Goal: Information Seeking & Learning: Check status

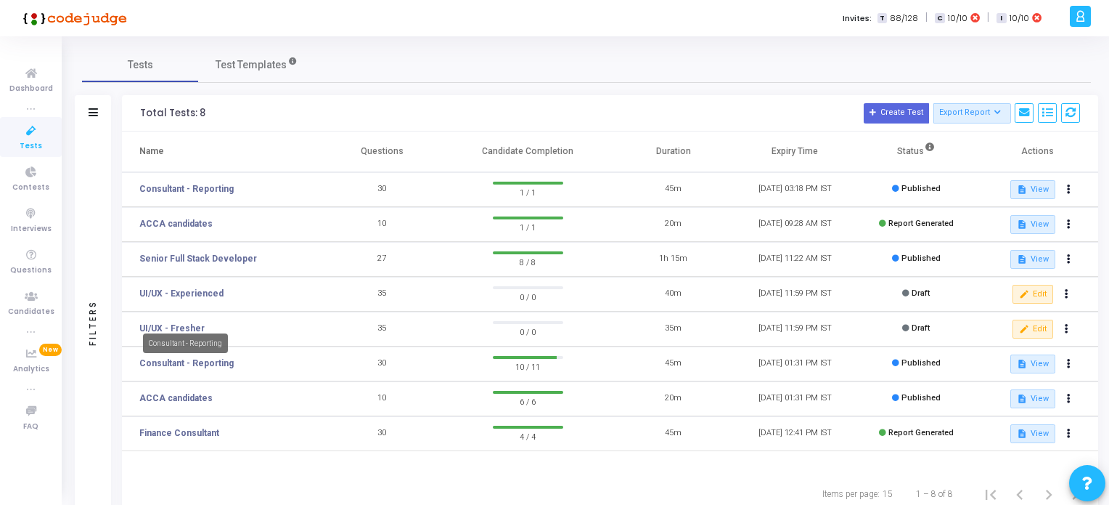
scroll to position [46, 0]
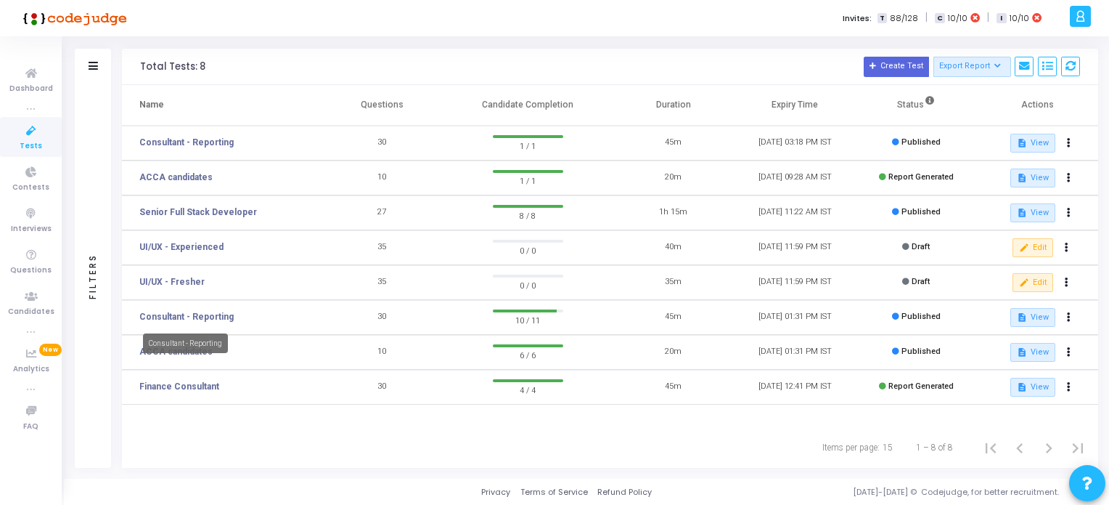
click at [208, 313] on link "Consultant - Reporting" at bounding box center [186, 316] width 94 height 13
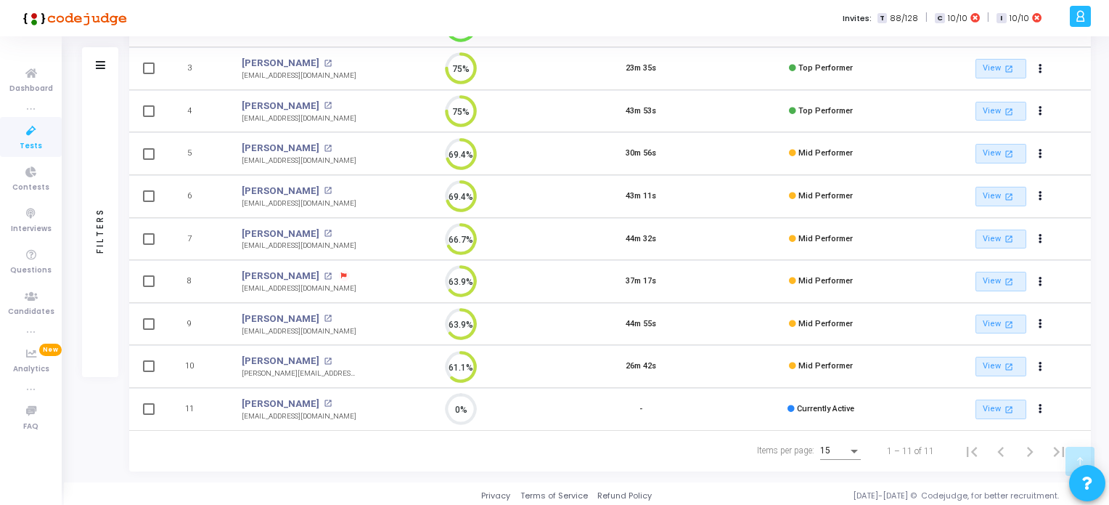
scroll to position [46, 0]
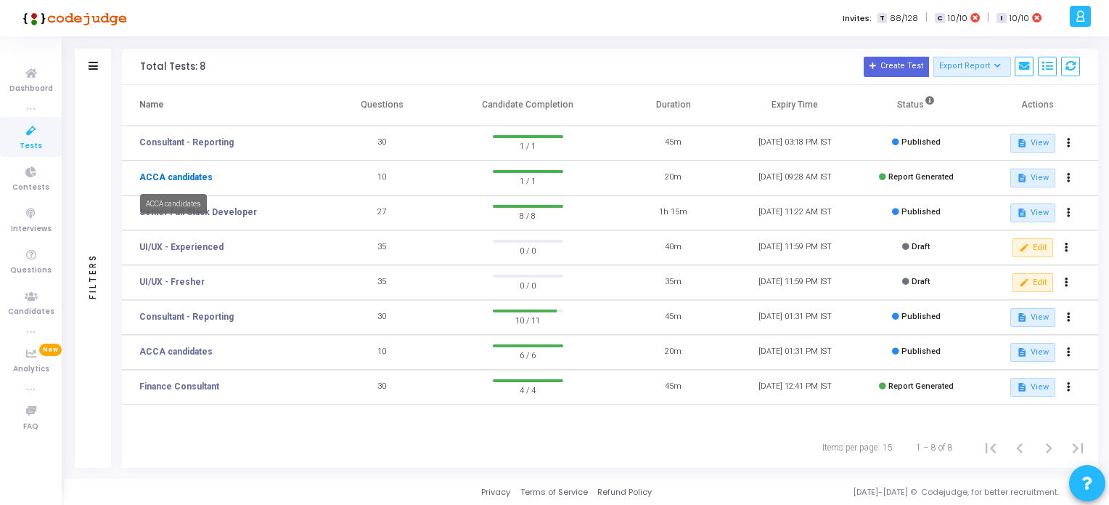
click at [196, 176] on link "ACCA candidates" at bounding box center [175, 177] width 73 height 13
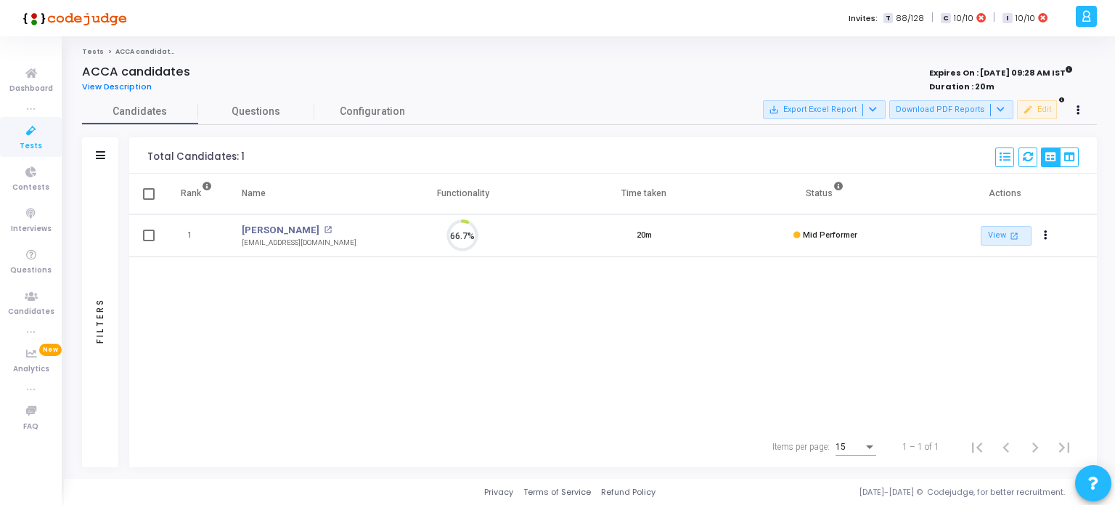
scroll to position [30, 37]
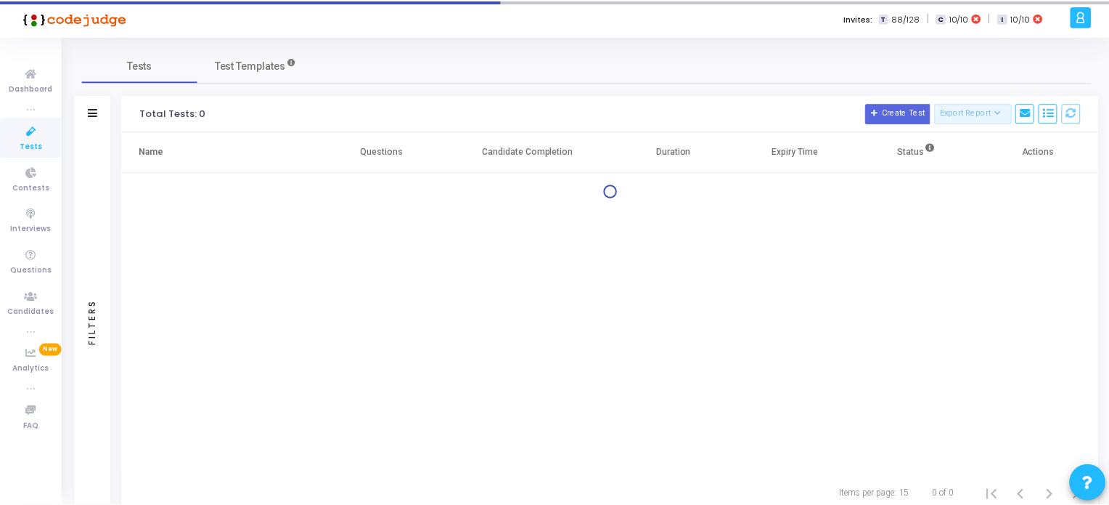
scroll to position [46, 0]
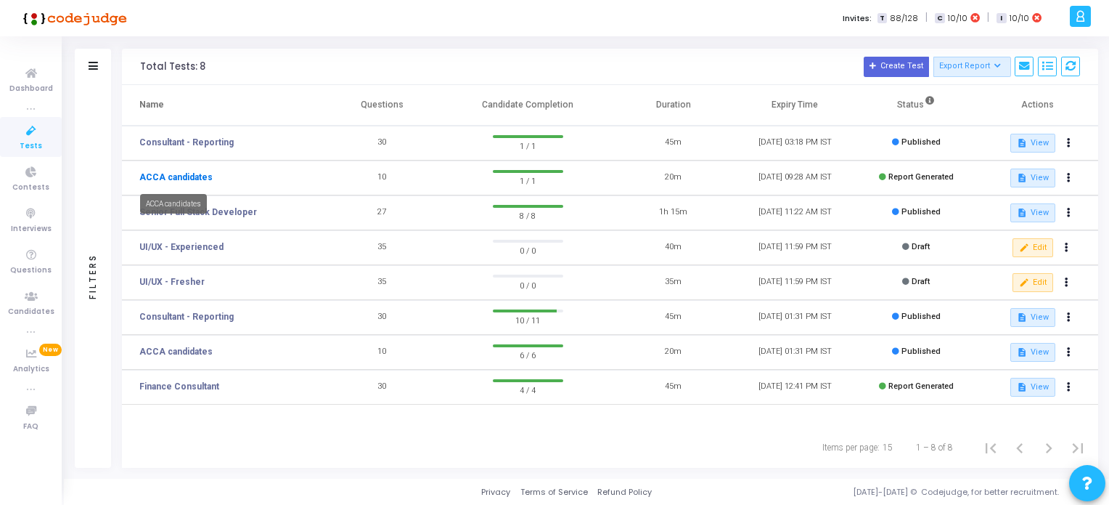
click at [180, 174] on link "ACCA candidates" at bounding box center [175, 177] width 73 height 13
click at [206, 217] on link "Senior Full Stack Developer" at bounding box center [198, 211] width 118 height 13
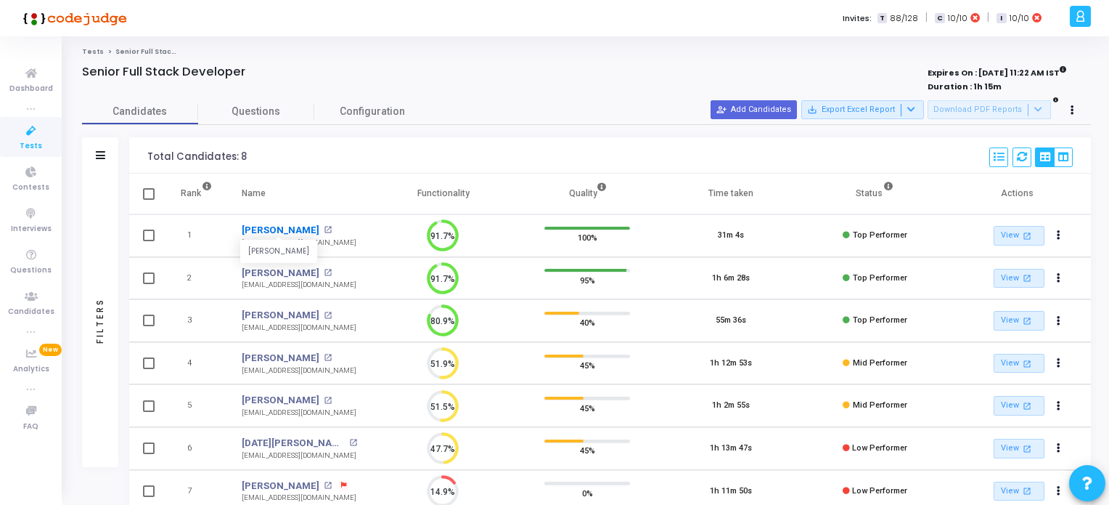
click at [291, 227] on link "Priyanka Chaudhary" at bounding box center [281, 230] width 78 height 15
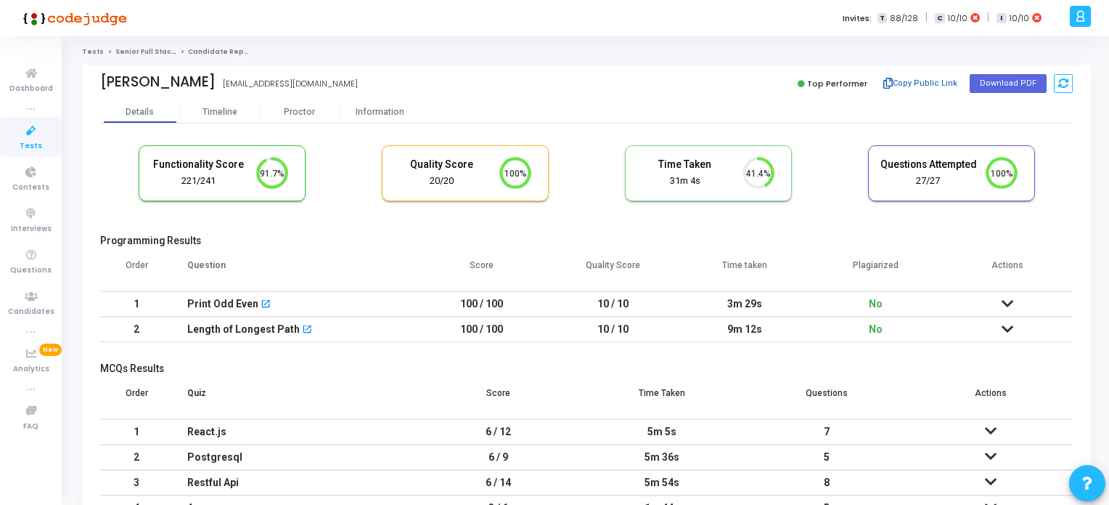
click at [918, 82] on button "Copy Public Link" at bounding box center [920, 84] width 83 height 22
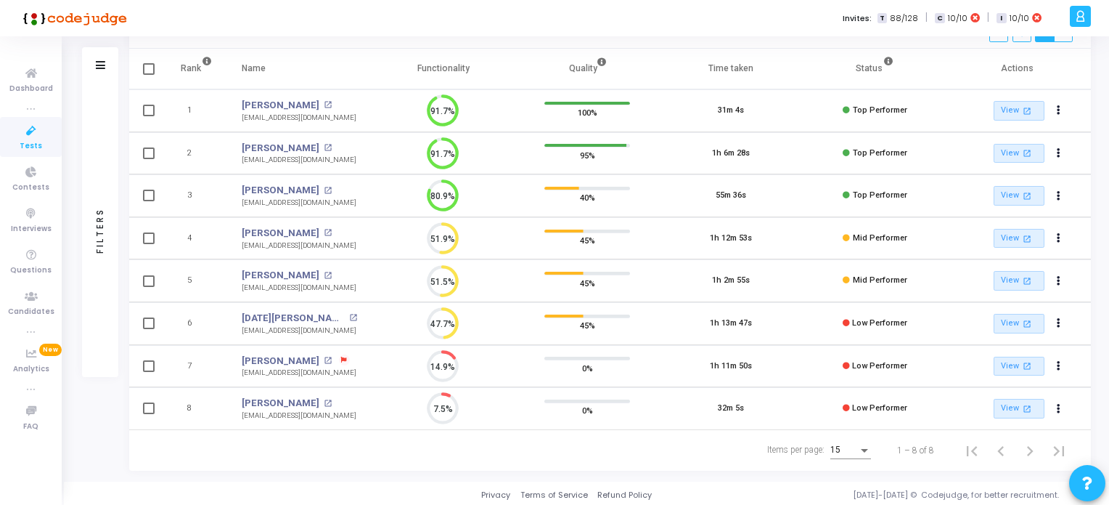
scroll to position [125, 0]
click at [296, 226] on link "Deepak Mishra" at bounding box center [281, 233] width 78 height 15
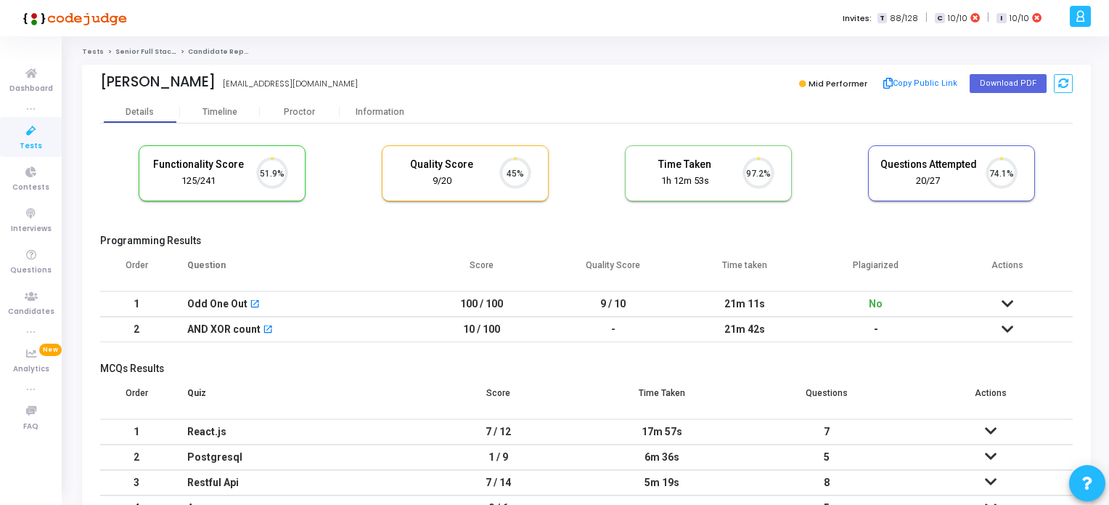
scroll to position [30, 37]
click at [915, 85] on button "Copy Public Link" at bounding box center [920, 84] width 83 height 22
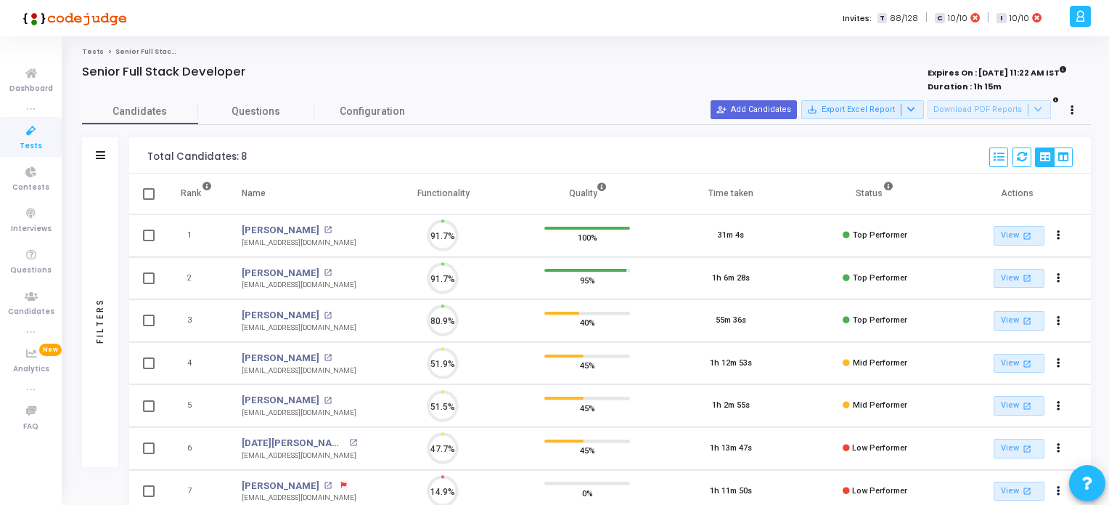
scroll to position [30, 37]
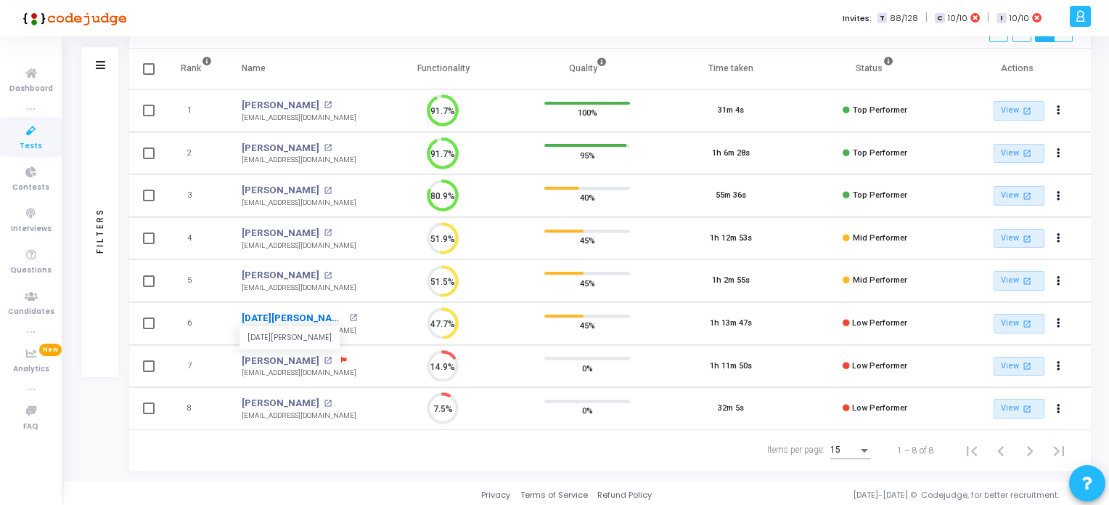
click at [284, 314] on link "Kartik Kamble" at bounding box center [293, 318] width 103 height 15
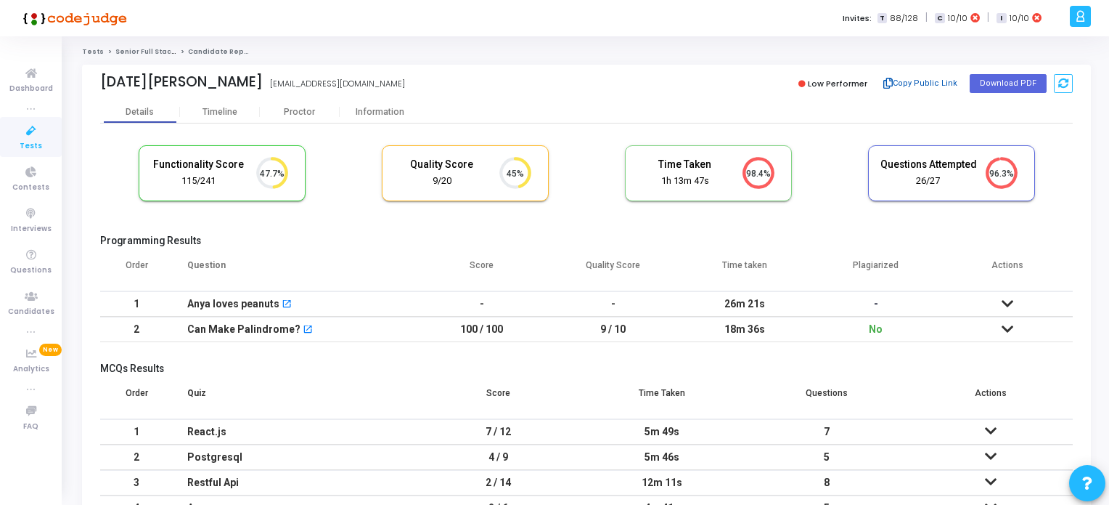
click at [921, 81] on button "Copy Public Link" at bounding box center [920, 84] width 83 height 22
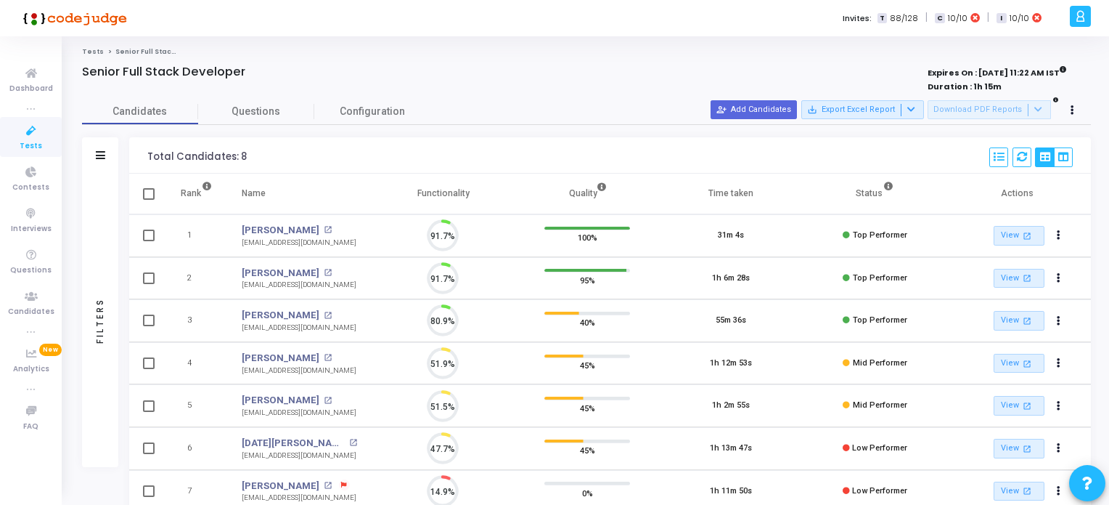
scroll to position [30, 37]
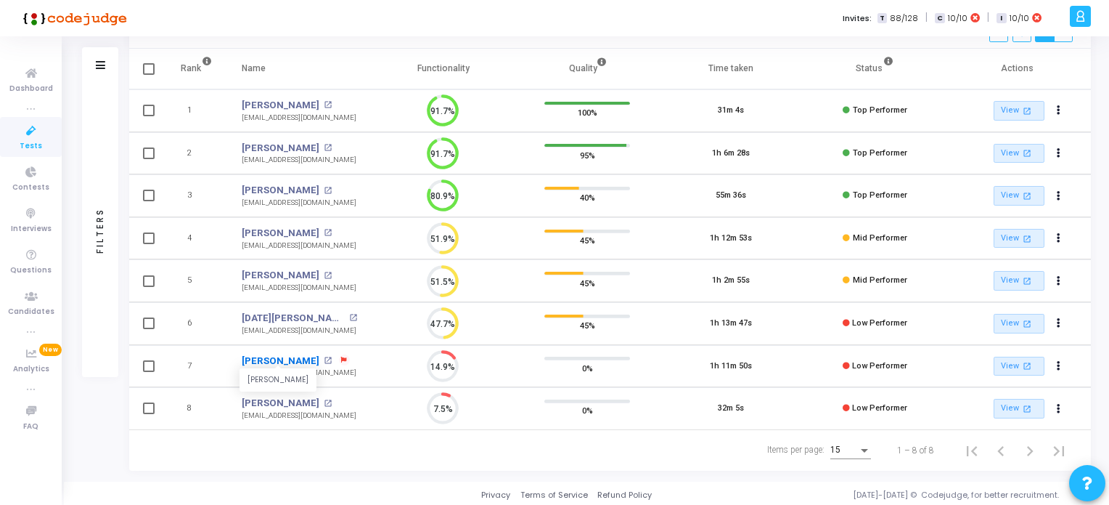
click at [286, 356] on link "Abhishek Shah" at bounding box center [281, 361] width 78 height 15
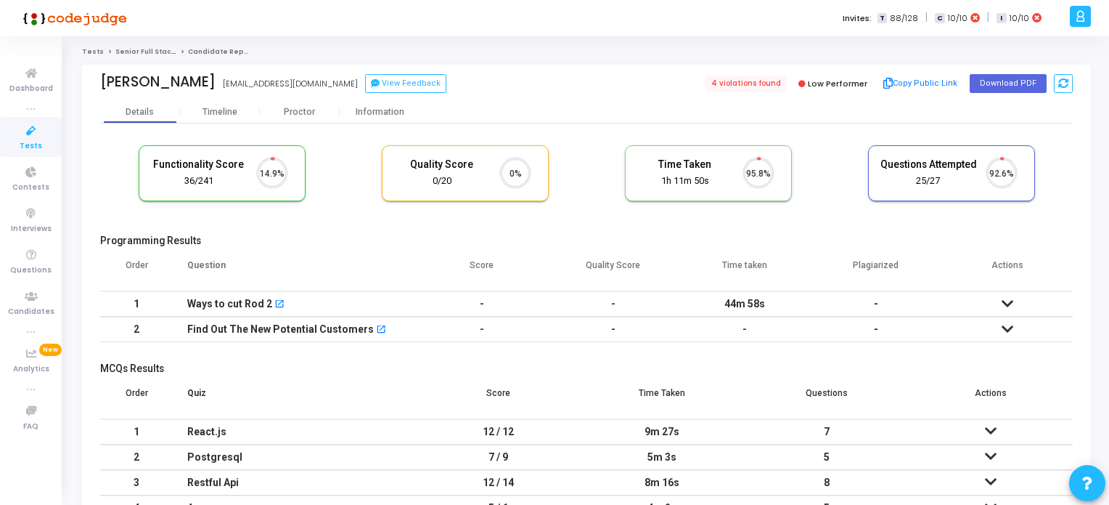
scroll to position [30, 37]
click at [907, 81] on button "Copy Public Link" at bounding box center [920, 84] width 83 height 22
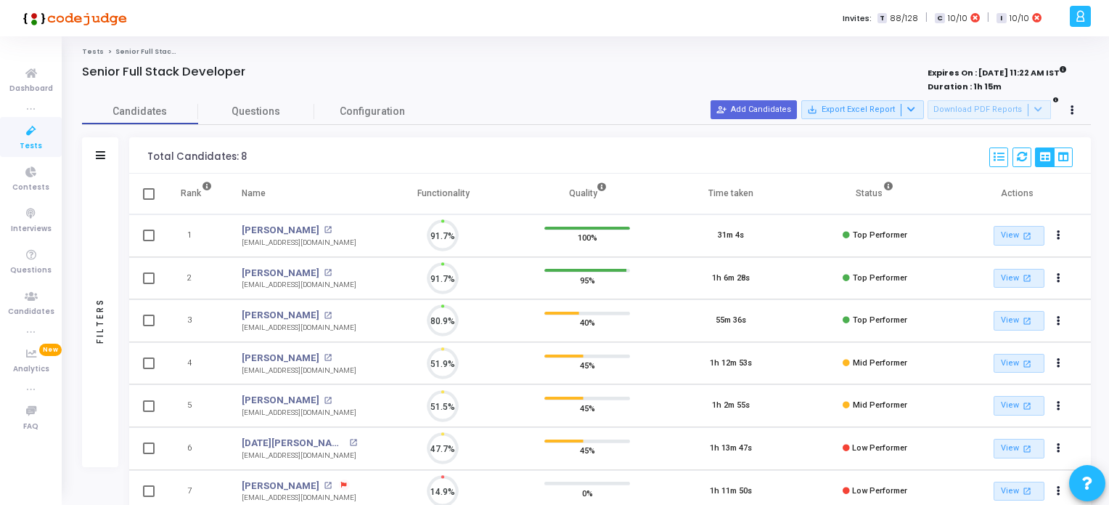
scroll to position [30, 37]
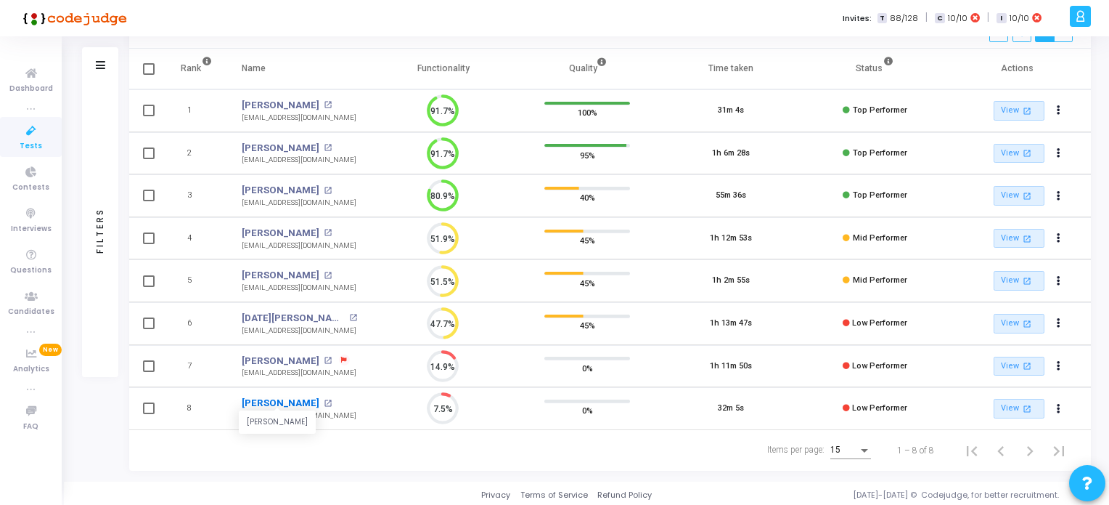
click at [287, 401] on link "Rishi Sharma" at bounding box center [281, 403] width 78 height 15
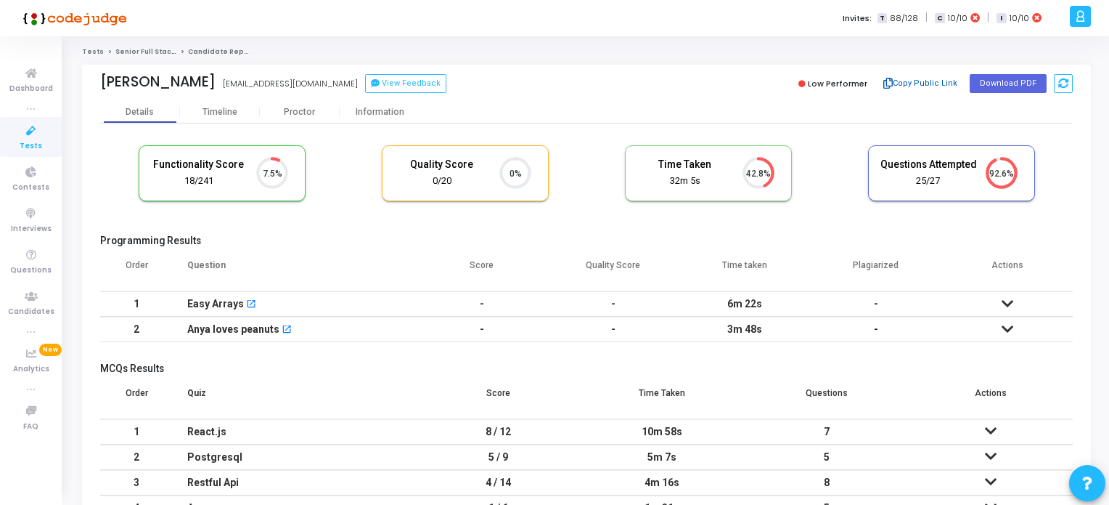
click at [942, 85] on button "Copy Public Link" at bounding box center [920, 84] width 83 height 22
click at [31, 139] on icon at bounding box center [31, 131] width 30 height 18
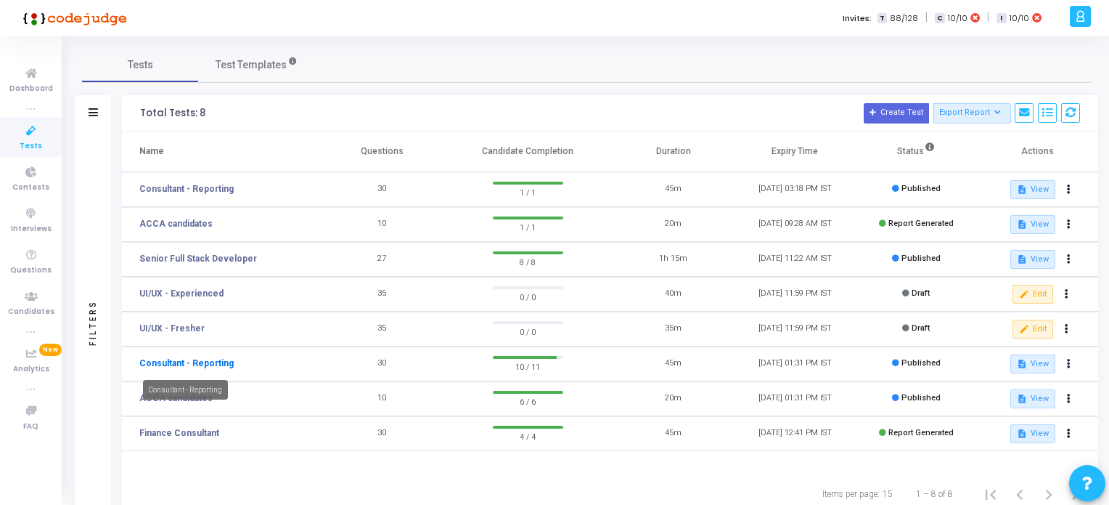
click at [192, 360] on link "Consultant - Reporting" at bounding box center [186, 362] width 94 height 13
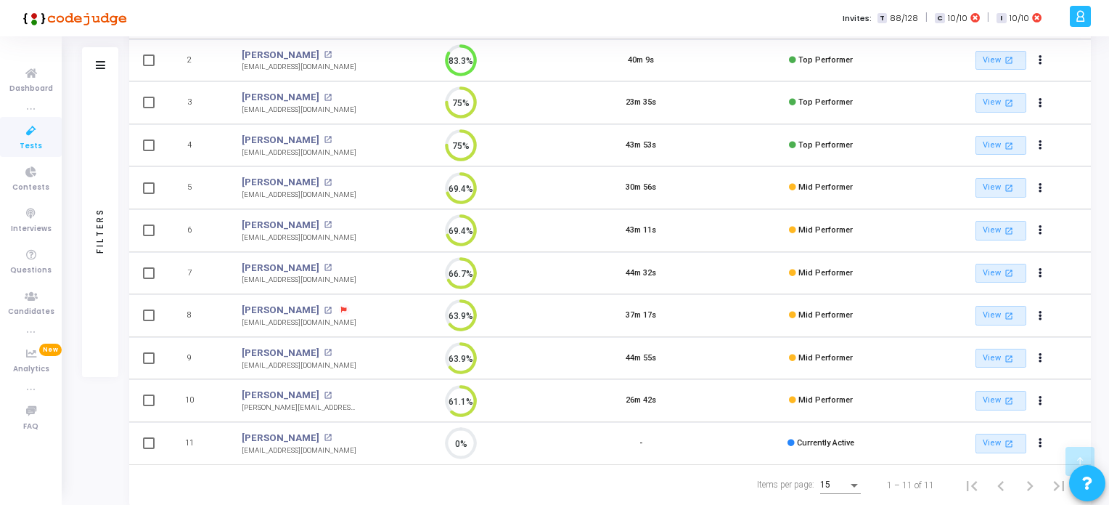
scroll to position [252, 0]
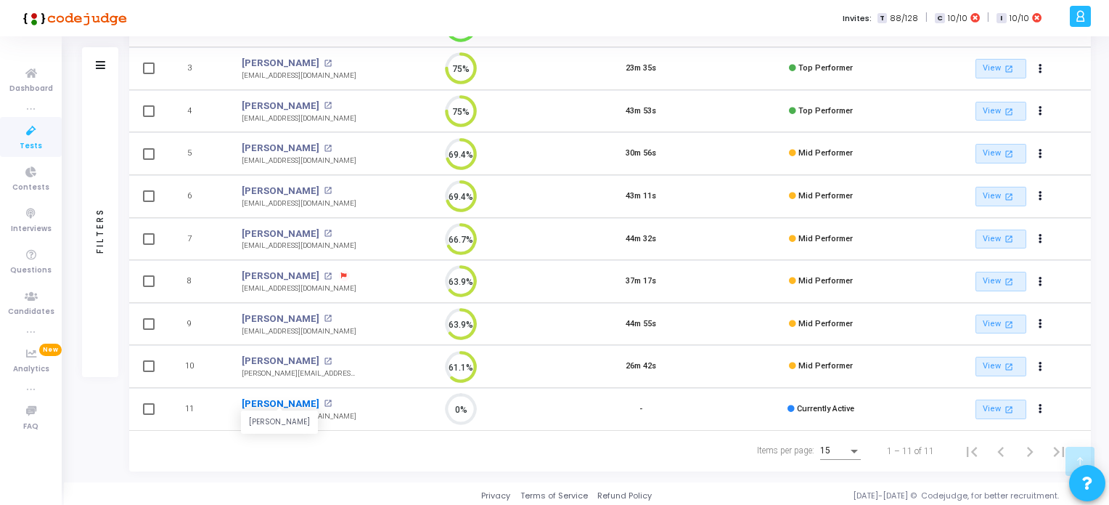
click at [319, 397] on link "[PERSON_NAME]" at bounding box center [281, 403] width 78 height 15
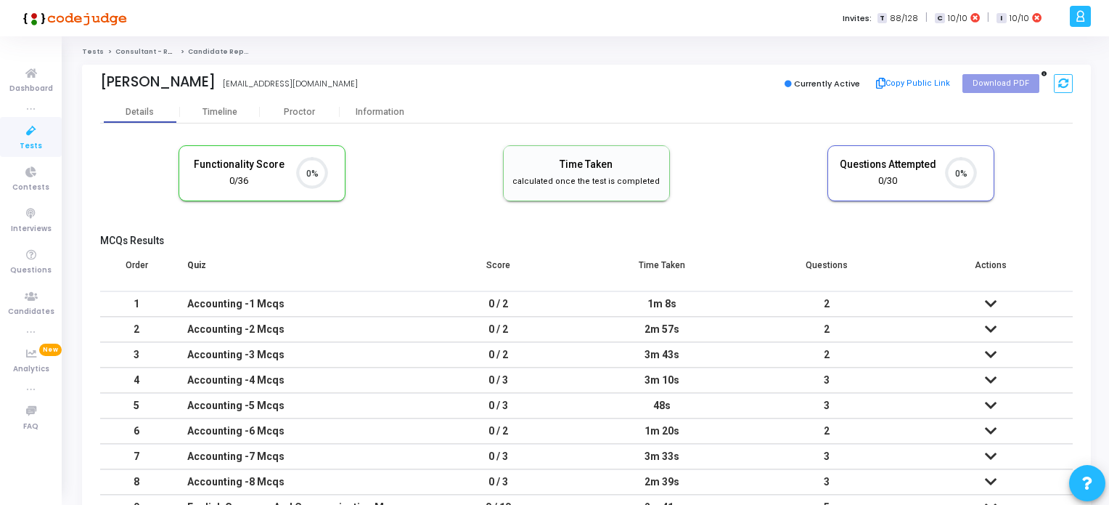
scroll to position [30, 37]
click at [224, 108] on div "Timeline" at bounding box center [220, 112] width 35 height 11
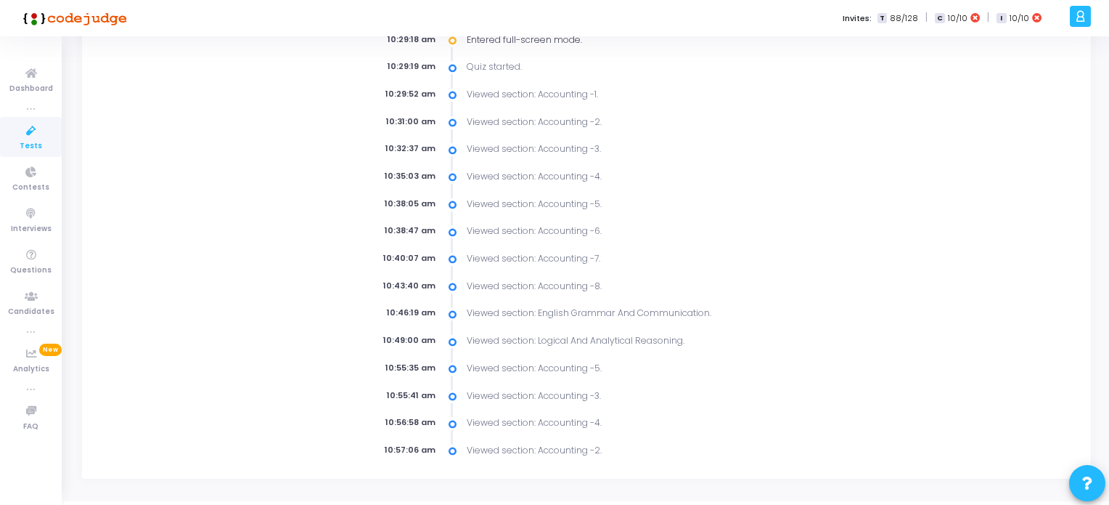
scroll to position [171, 0]
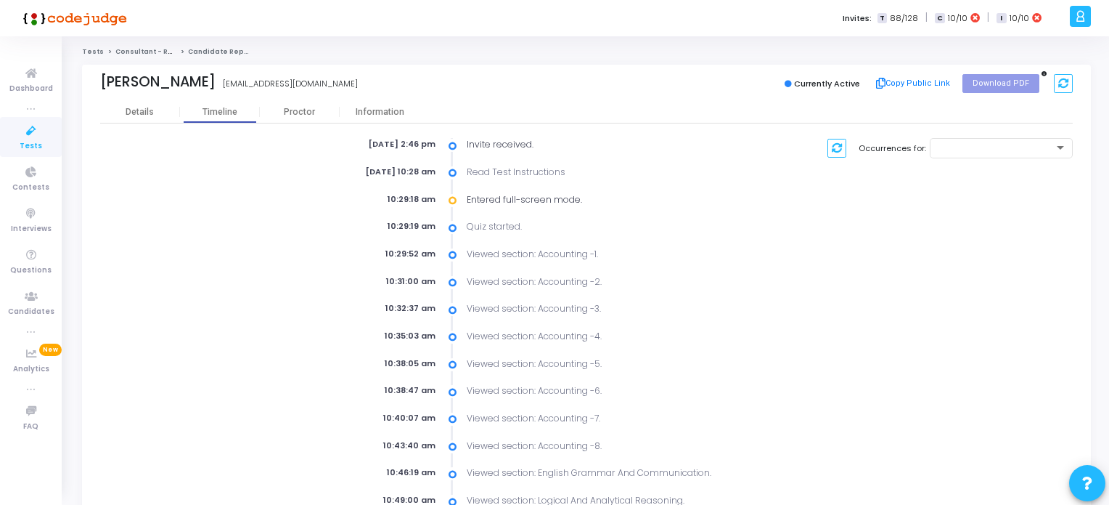
click at [23, 136] on icon at bounding box center [31, 131] width 30 height 18
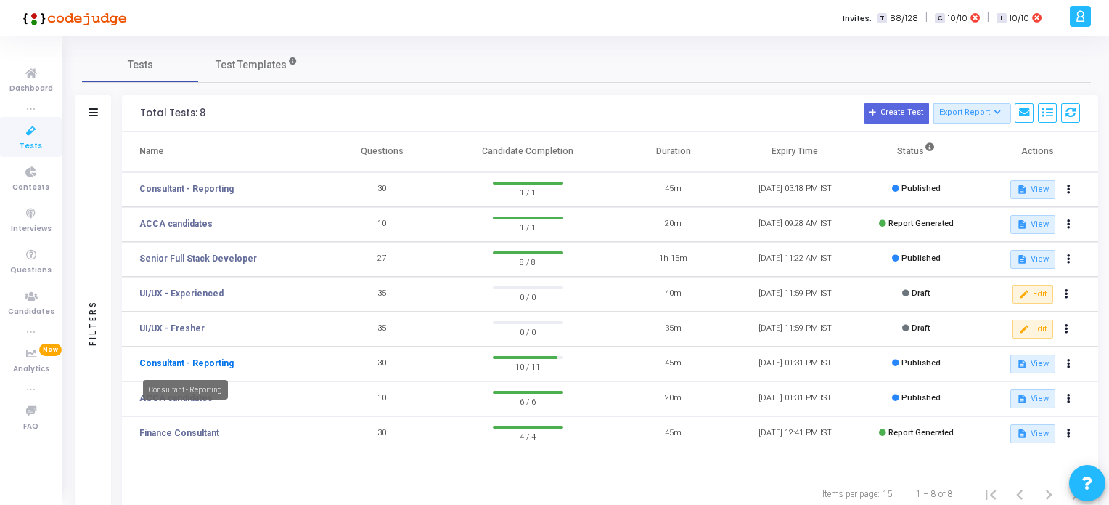
click at [188, 362] on link "Consultant - Reporting" at bounding box center [186, 362] width 94 height 13
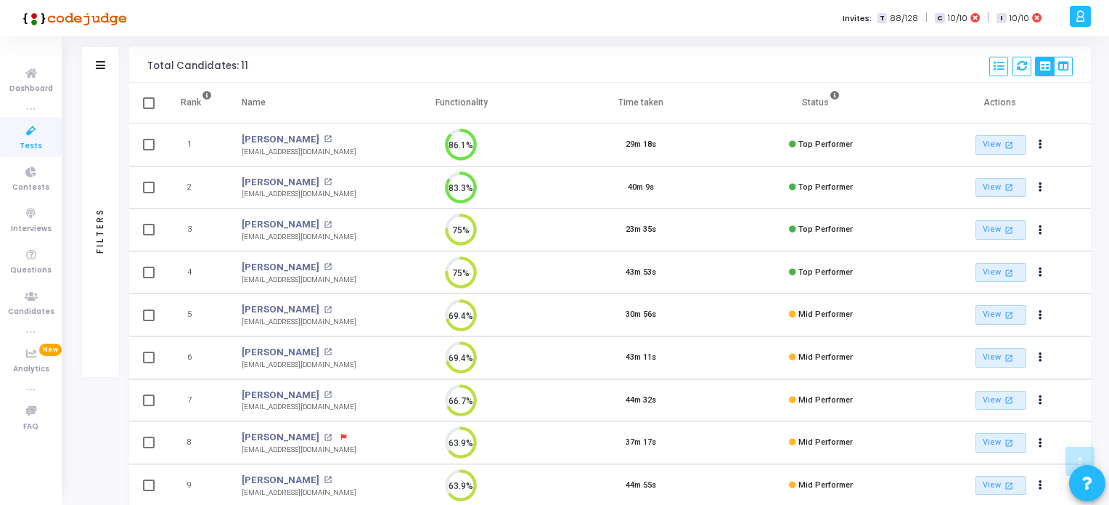
scroll to position [252, 0]
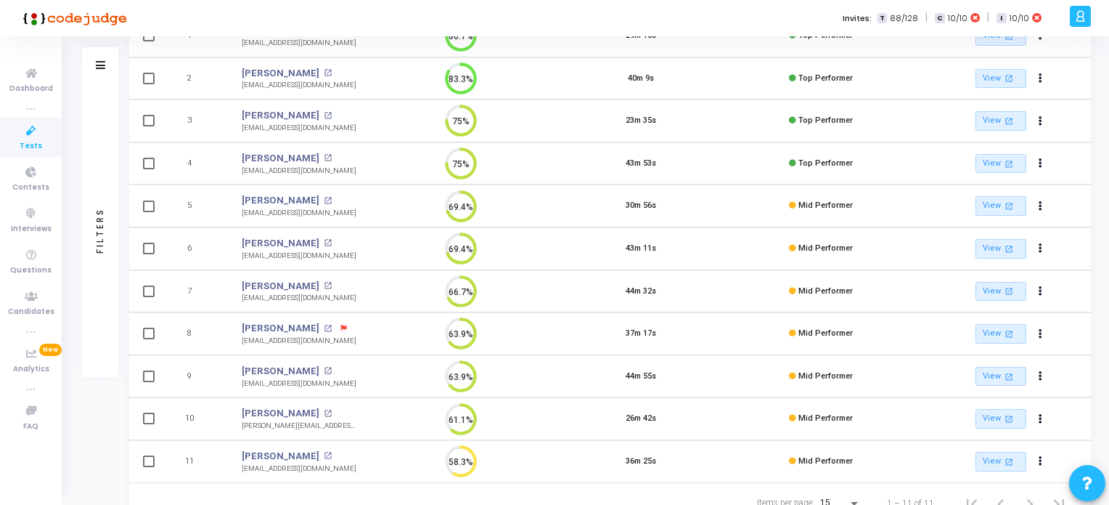
scroll to position [252, 0]
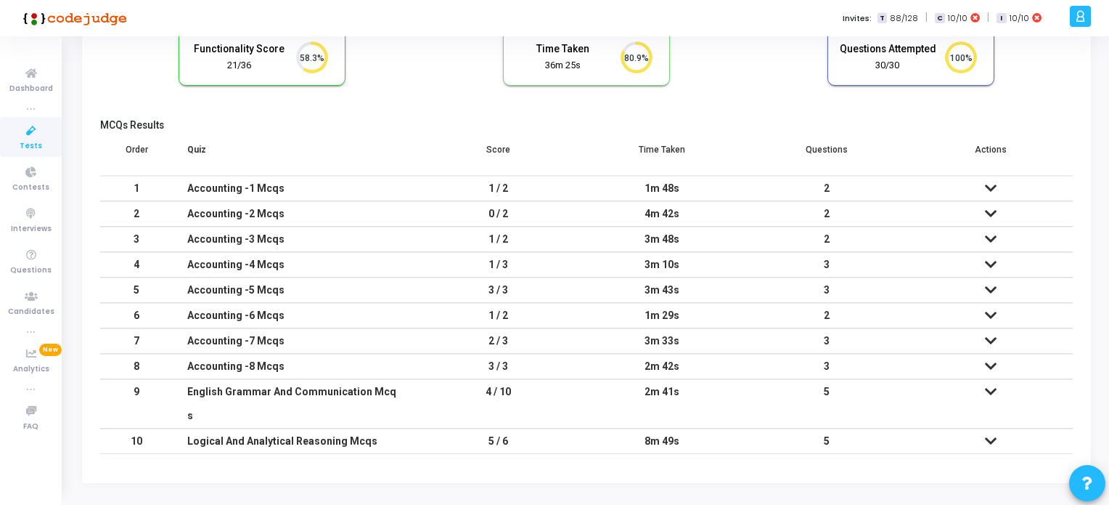
scroll to position [43, 0]
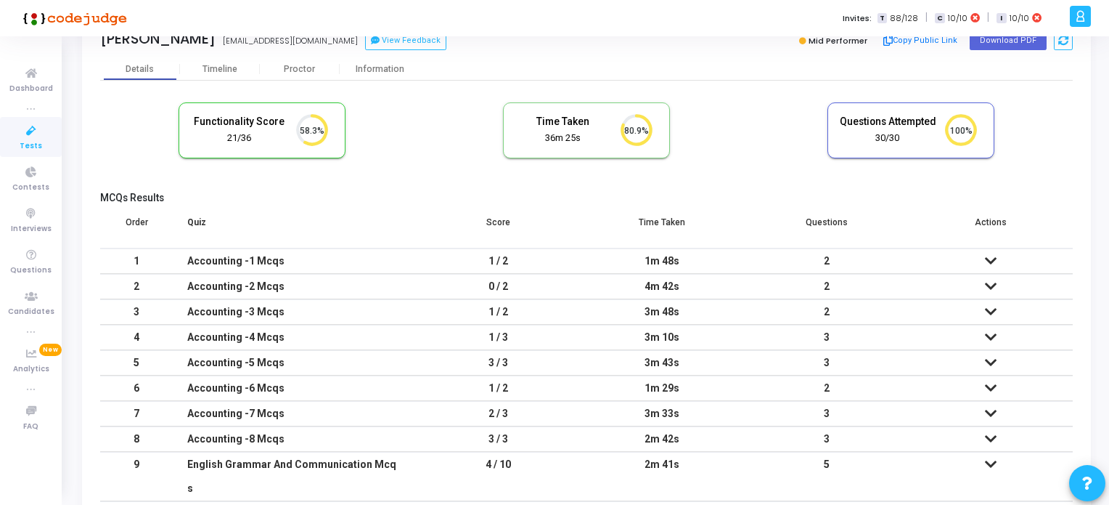
click at [27, 136] on icon at bounding box center [31, 131] width 30 height 18
